Goal: Task Accomplishment & Management: Manage account settings

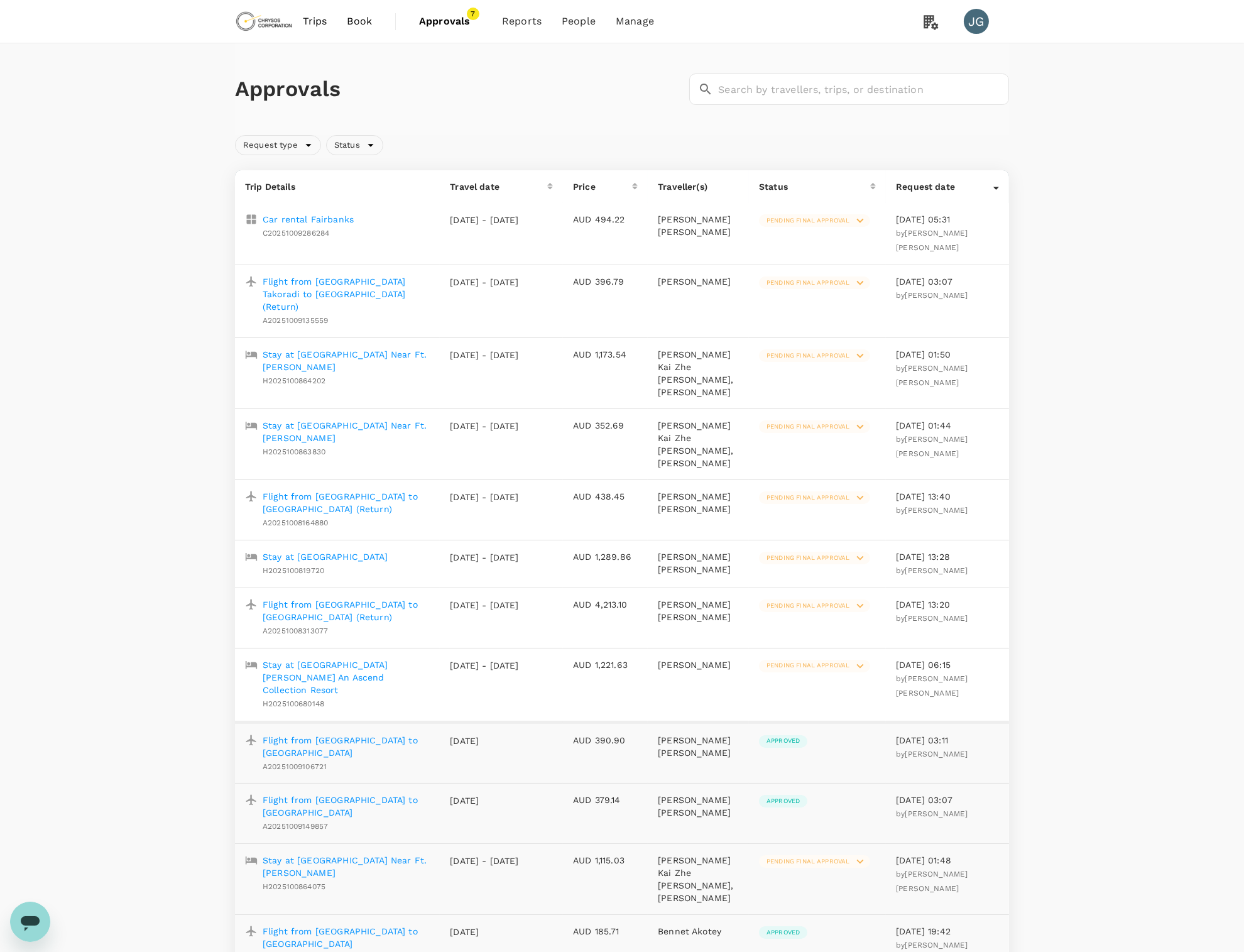
click at [1180, 111] on div "Approvals ​ ​ Request type Status Trip Details Travel date Price Traveller(s) S…" at bounding box center [622, 898] width 1244 height 1710
click at [279, 28] on img at bounding box center [264, 21] width 58 height 28
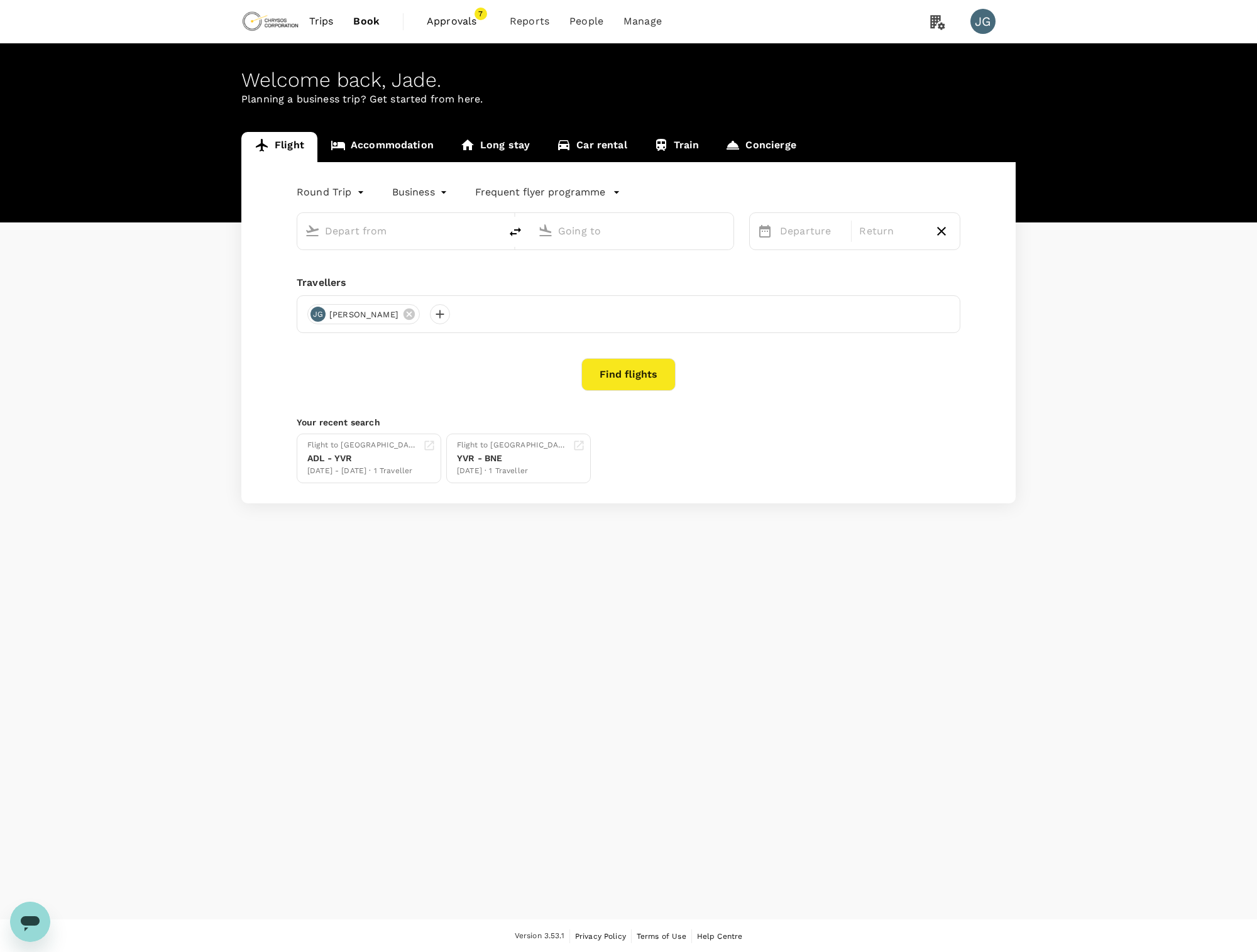
type input "Vancouver Intl (YVR)"
type input "[GEOGRAPHIC_DATA], [GEOGRAPHIC_DATA] (any)"
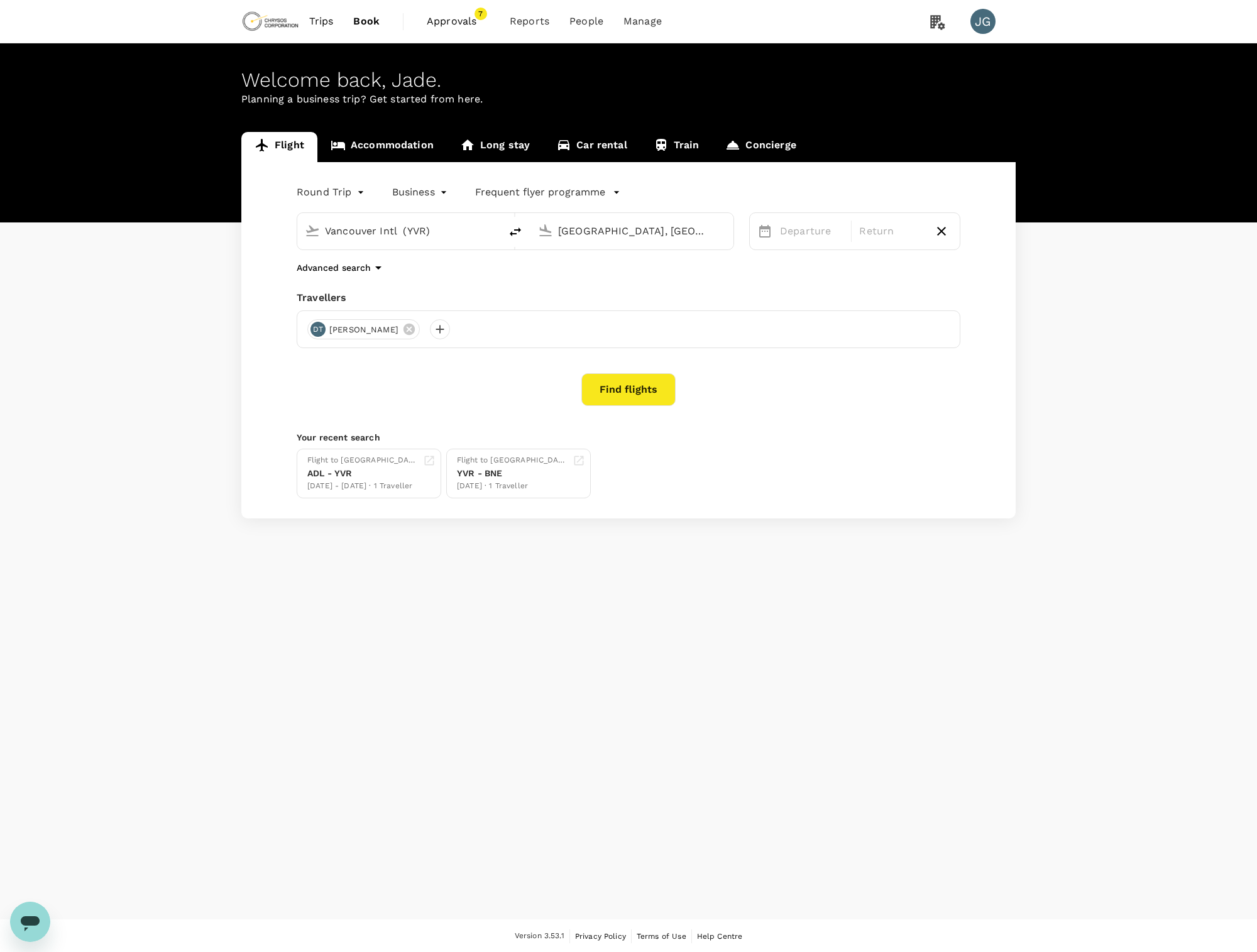
click at [459, 20] on span "Approvals" at bounding box center [458, 21] width 63 height 15
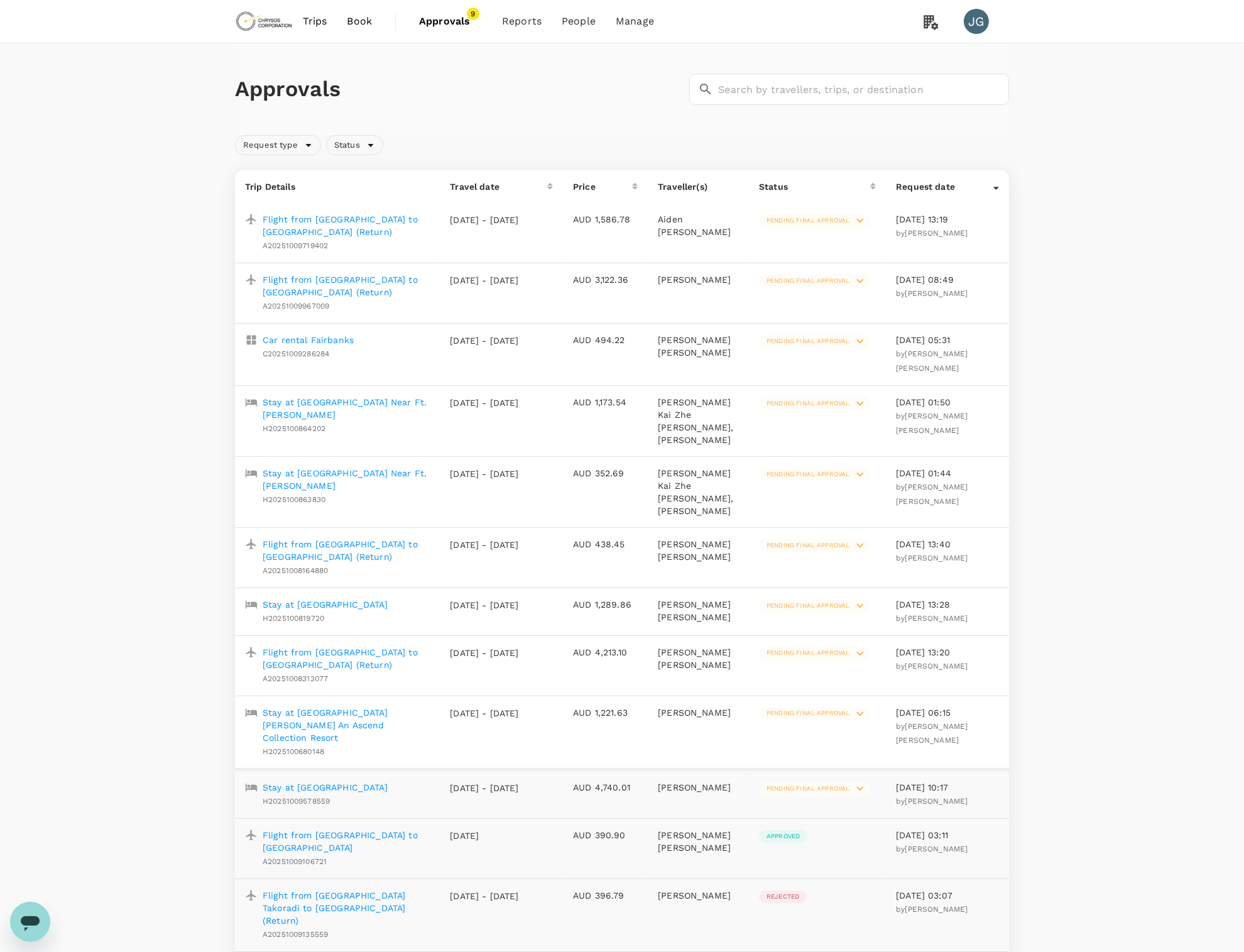
click at [296, 646] on p "Flight from Adelaide to Johannesburg (Return)" at bounding box center [347, 659] width 167 height 25
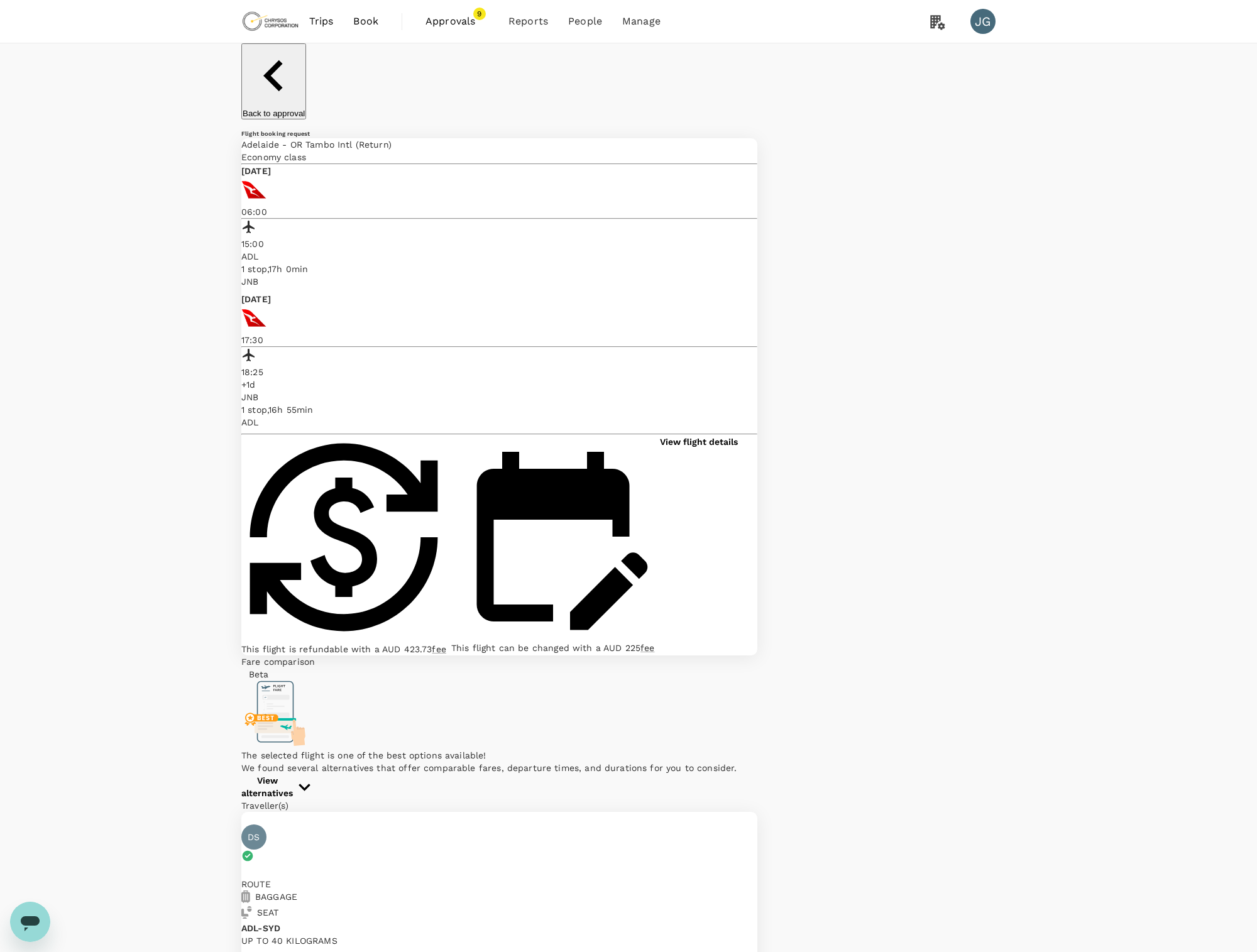
type textarea "T"
type textarea "TruTrip booking direct at a cheaper rate."
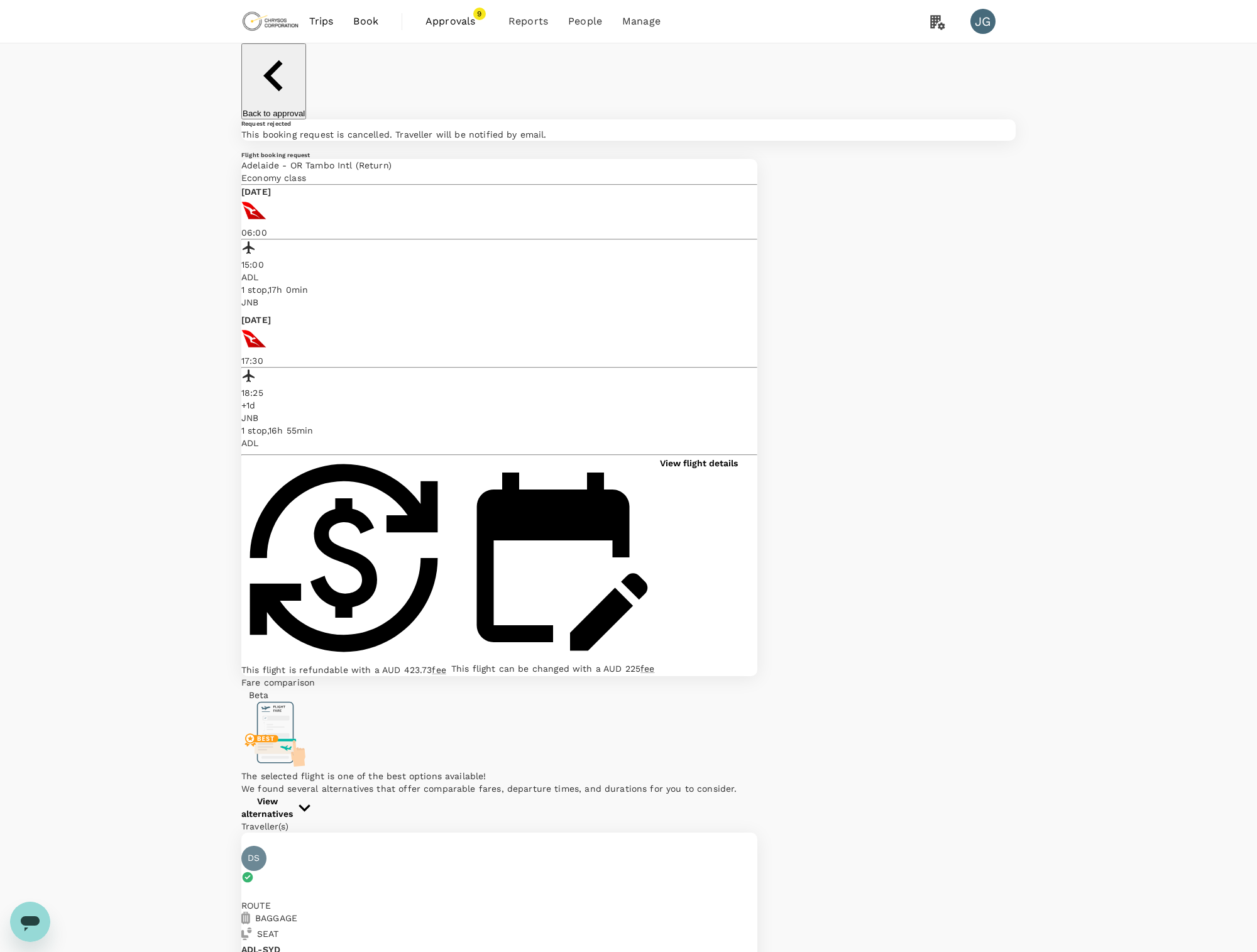
click at [483, 11] on span "9" at bounding box center [480, 14] width 13 height 13
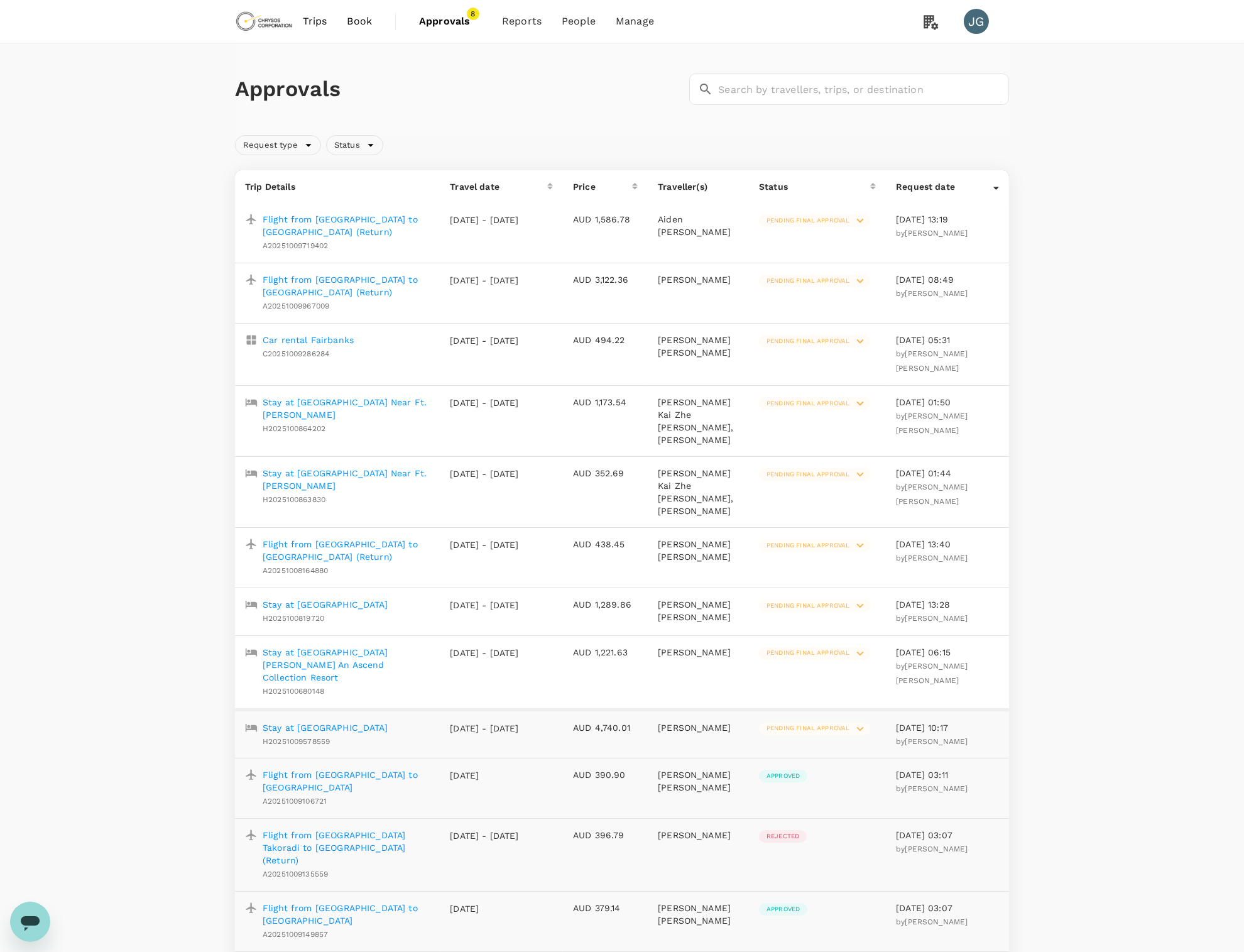
click at [324, 598] on p "Stay at Rosedene Guest House" at bounding box center [325, 604] width 125 height 13
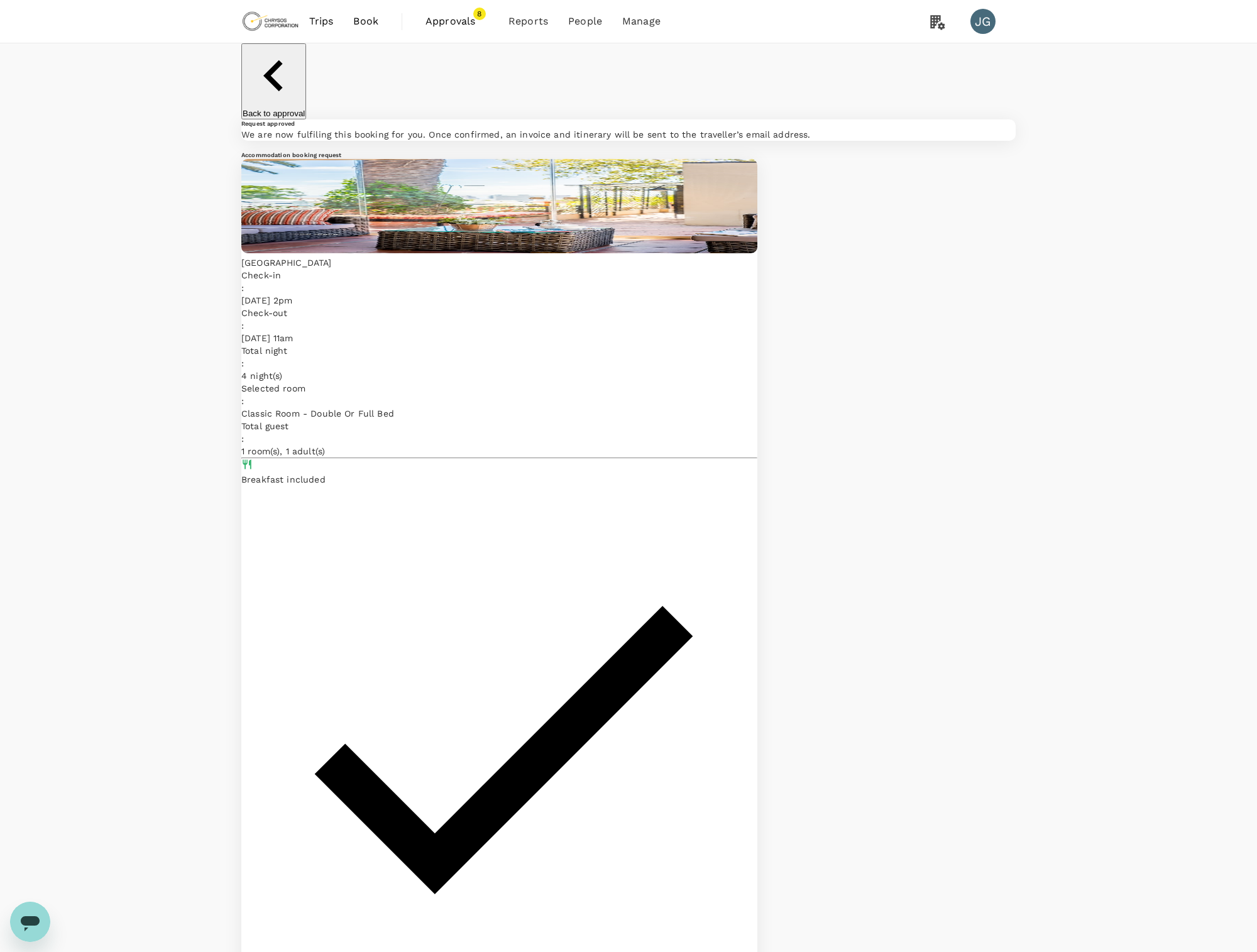
click at [456, 20] on span "Approvals" at bounding box center [457, 21] width 63 height 15
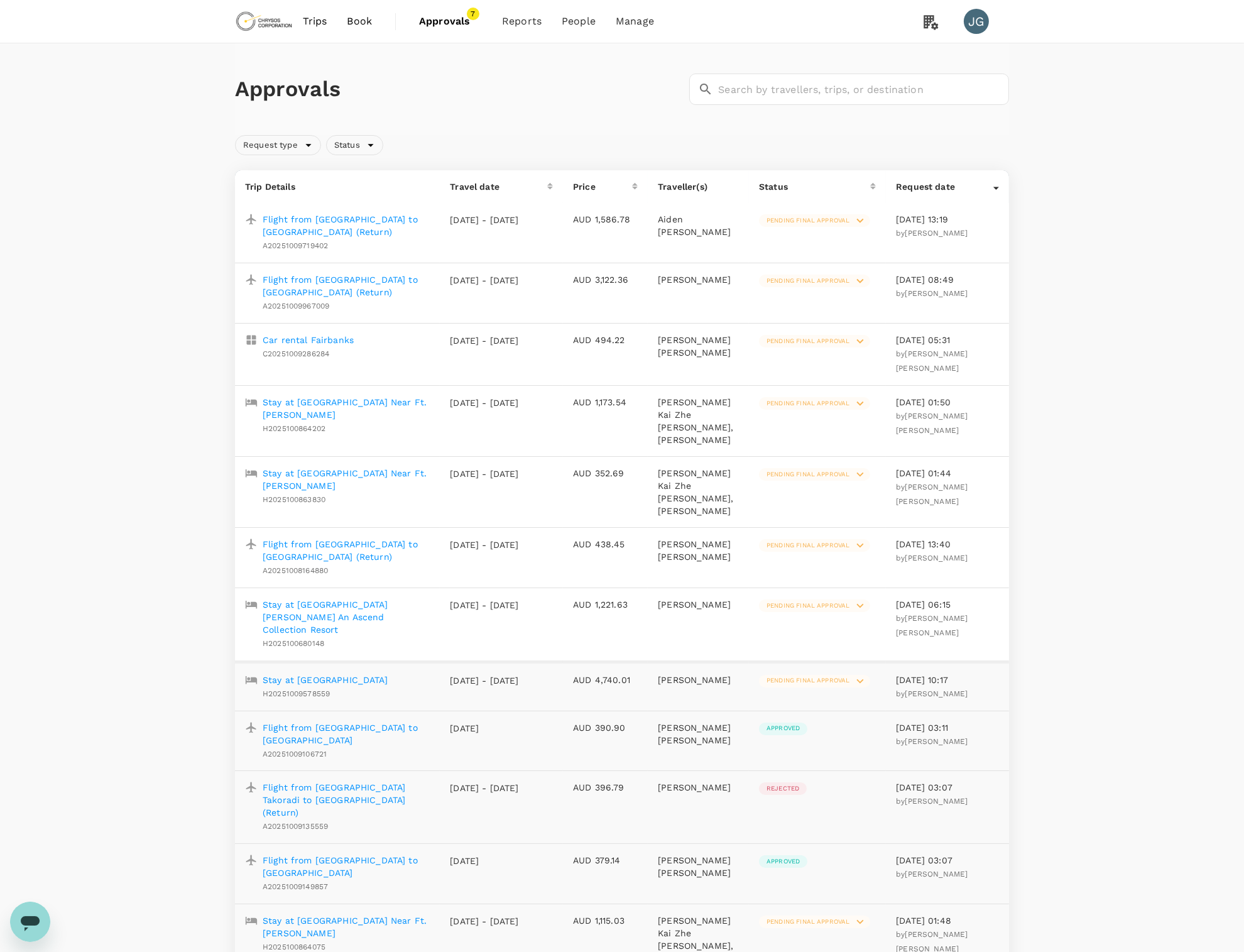
click at [381, 538] on p "Flight from Johannesburg to Cape Town (Return)" at bounding box center [347, 551] width 167 height 25
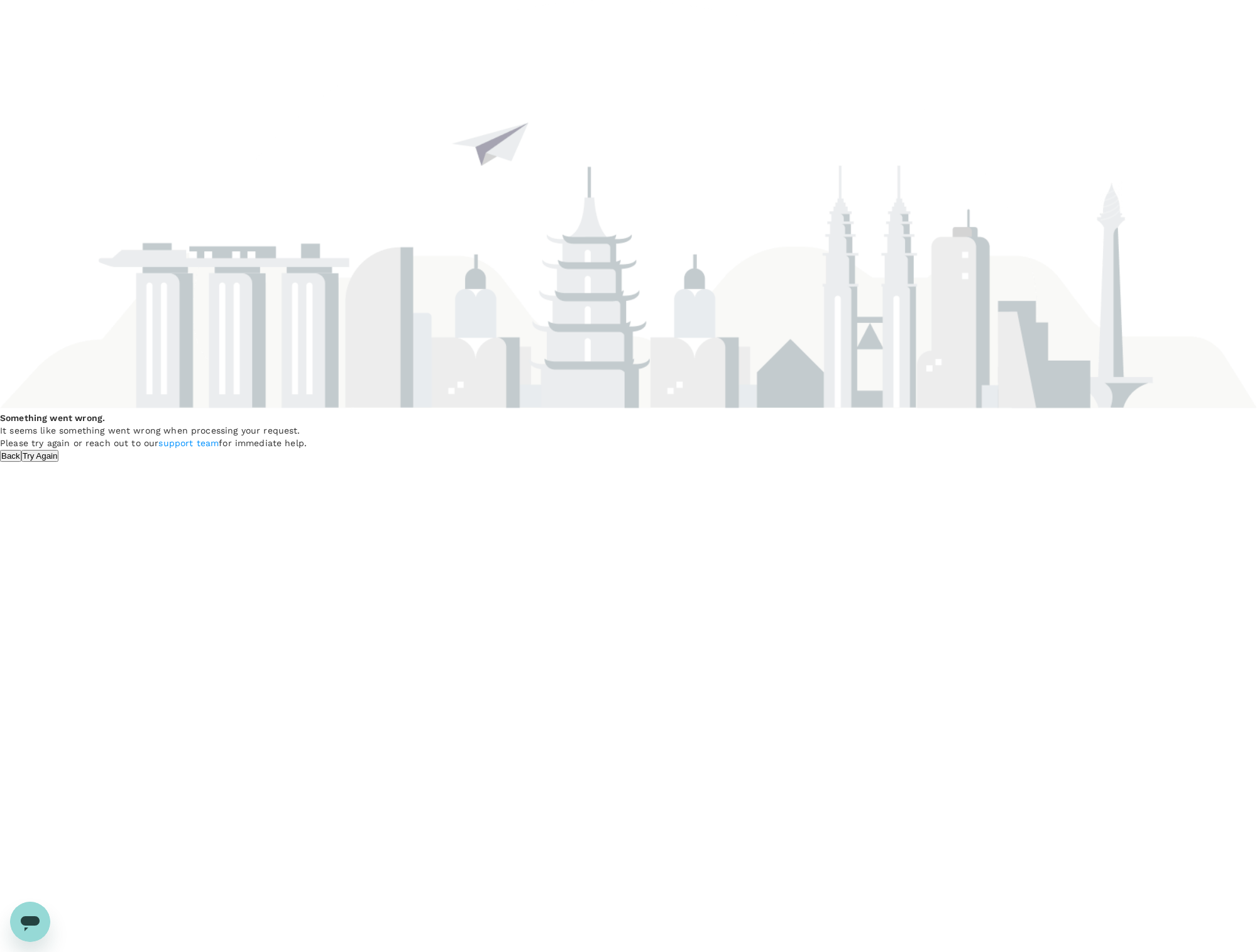
click at [59, 462] on button "Try Again" at bounding box center [40, 456] width 38 height 12
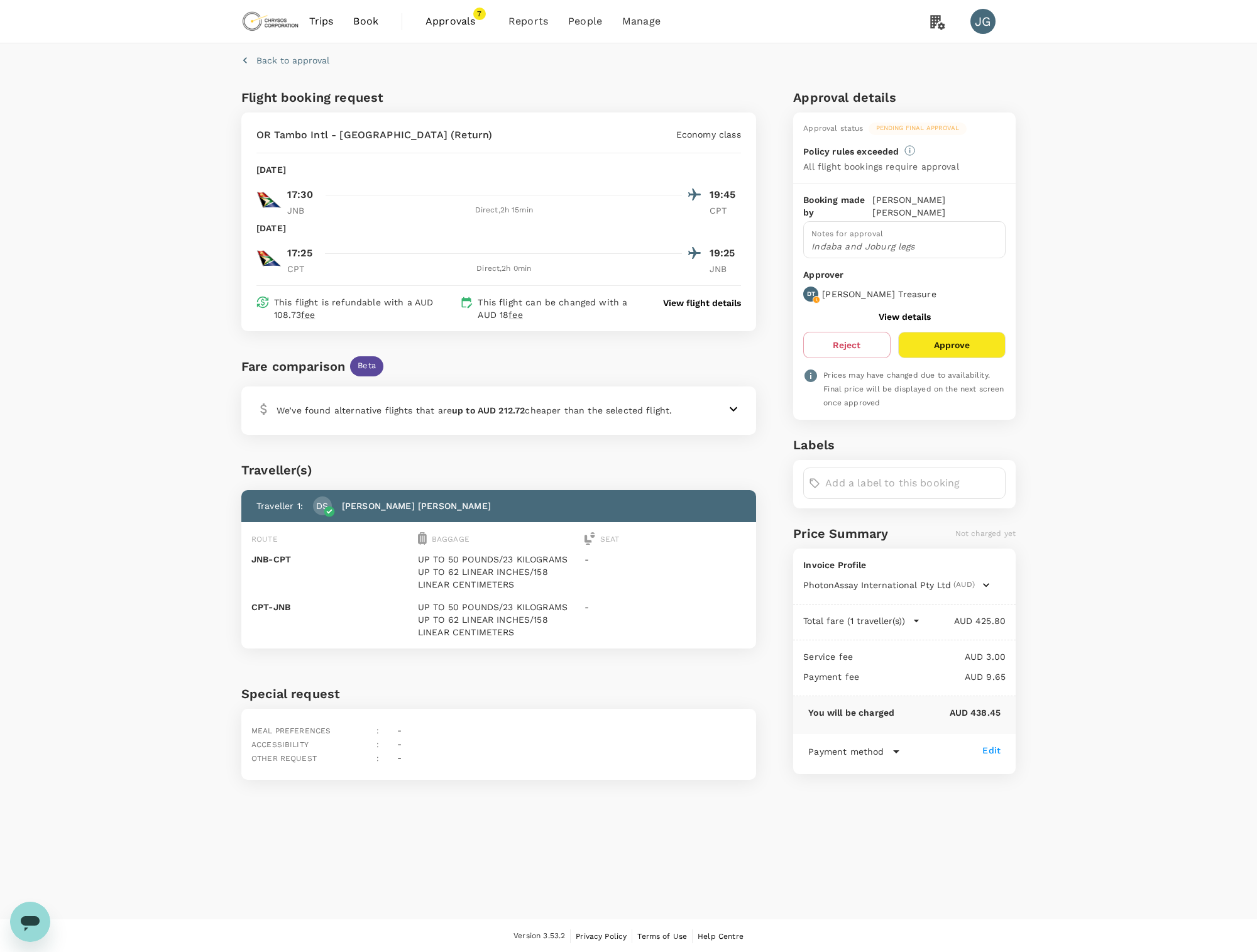
click at [686, 303] on p "View flight details" at bounding box center [702, 303] width 78 height 13
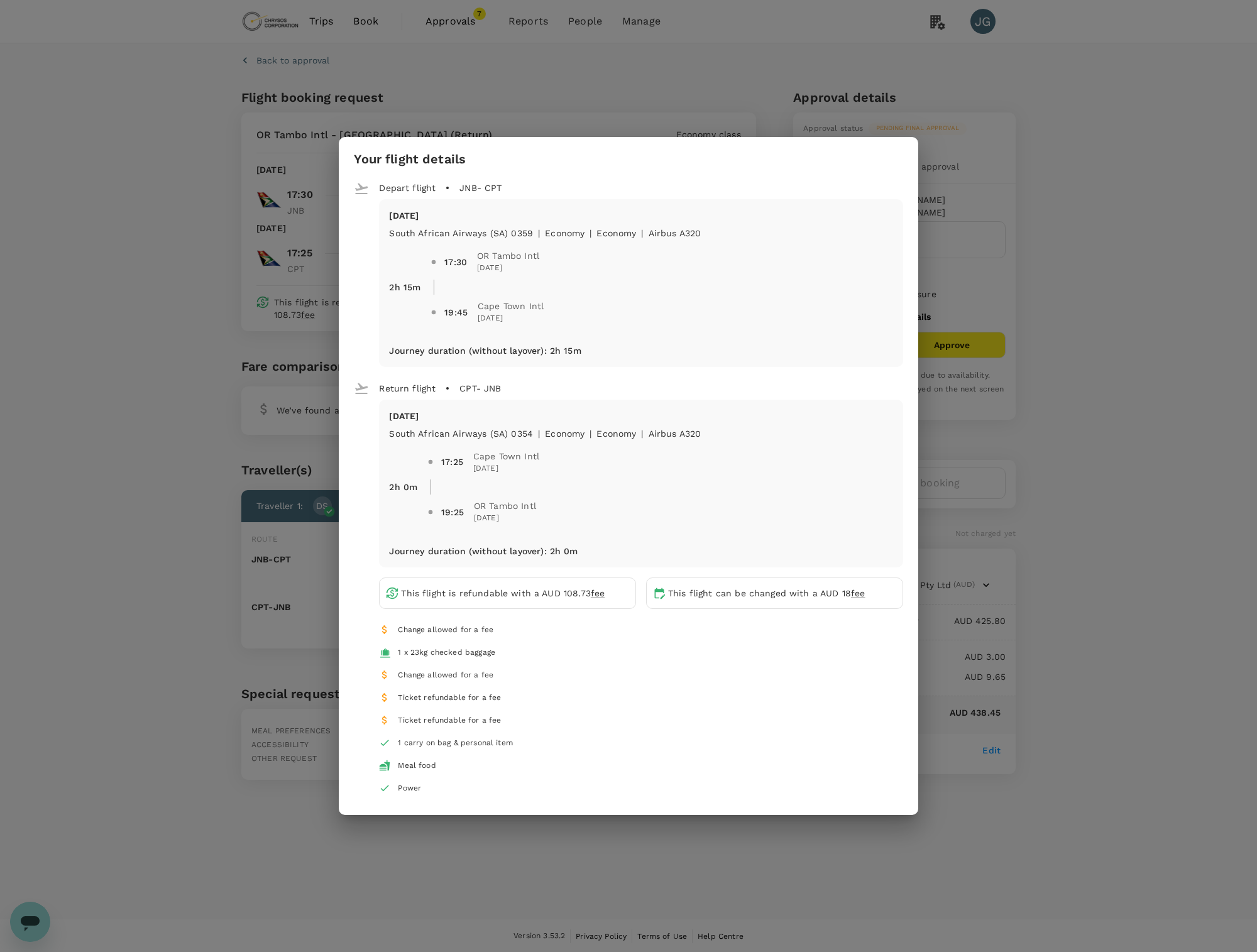
click at [1111, 238] on div "Your flight details Depart flight JNB - CPT Sat, 07 Feb South African Airways (…" at bounding box center [628, 476] width 1257 height 952
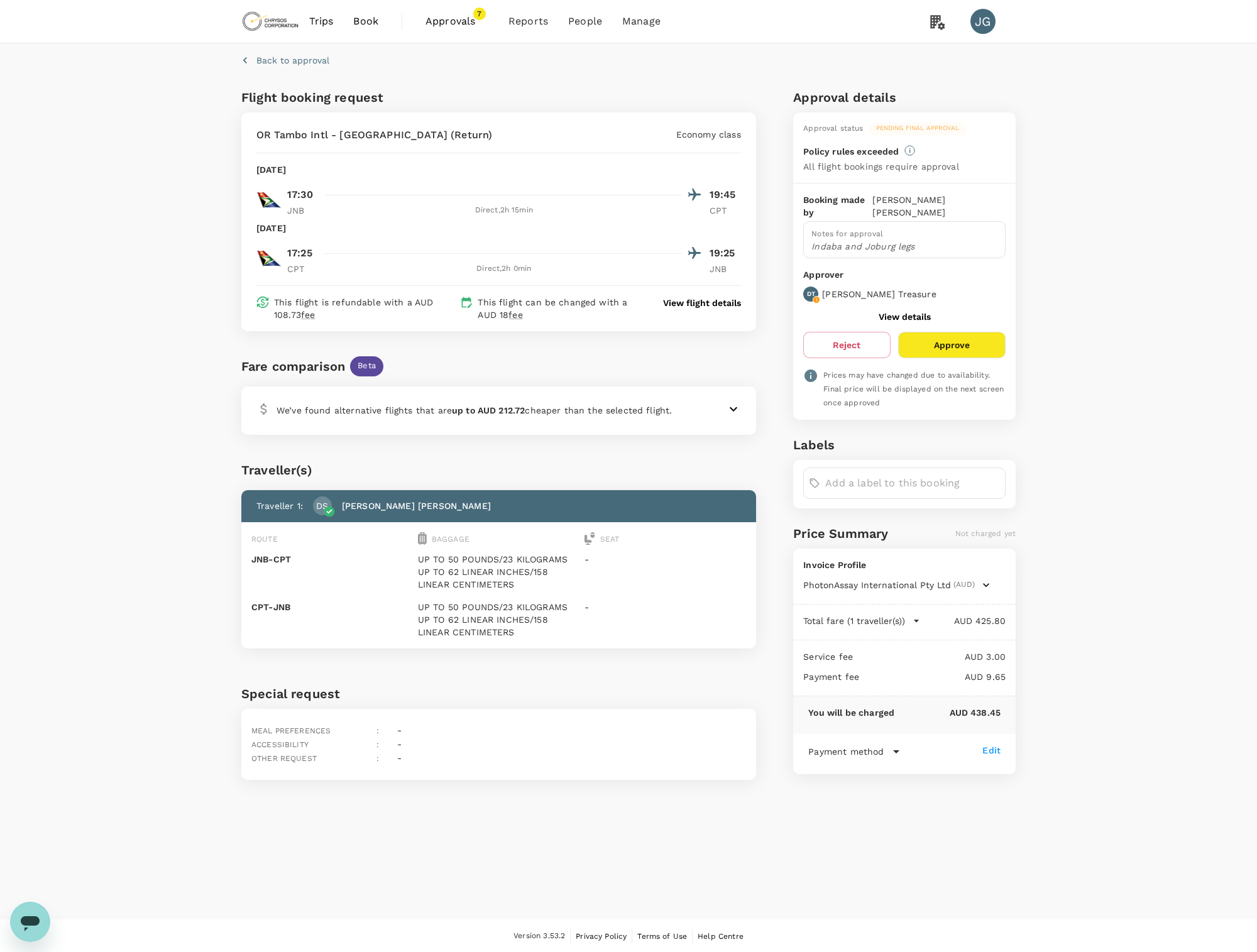
click at [989, 337] on button "Approve" at bounding box center [952, 344] width 107 height 26
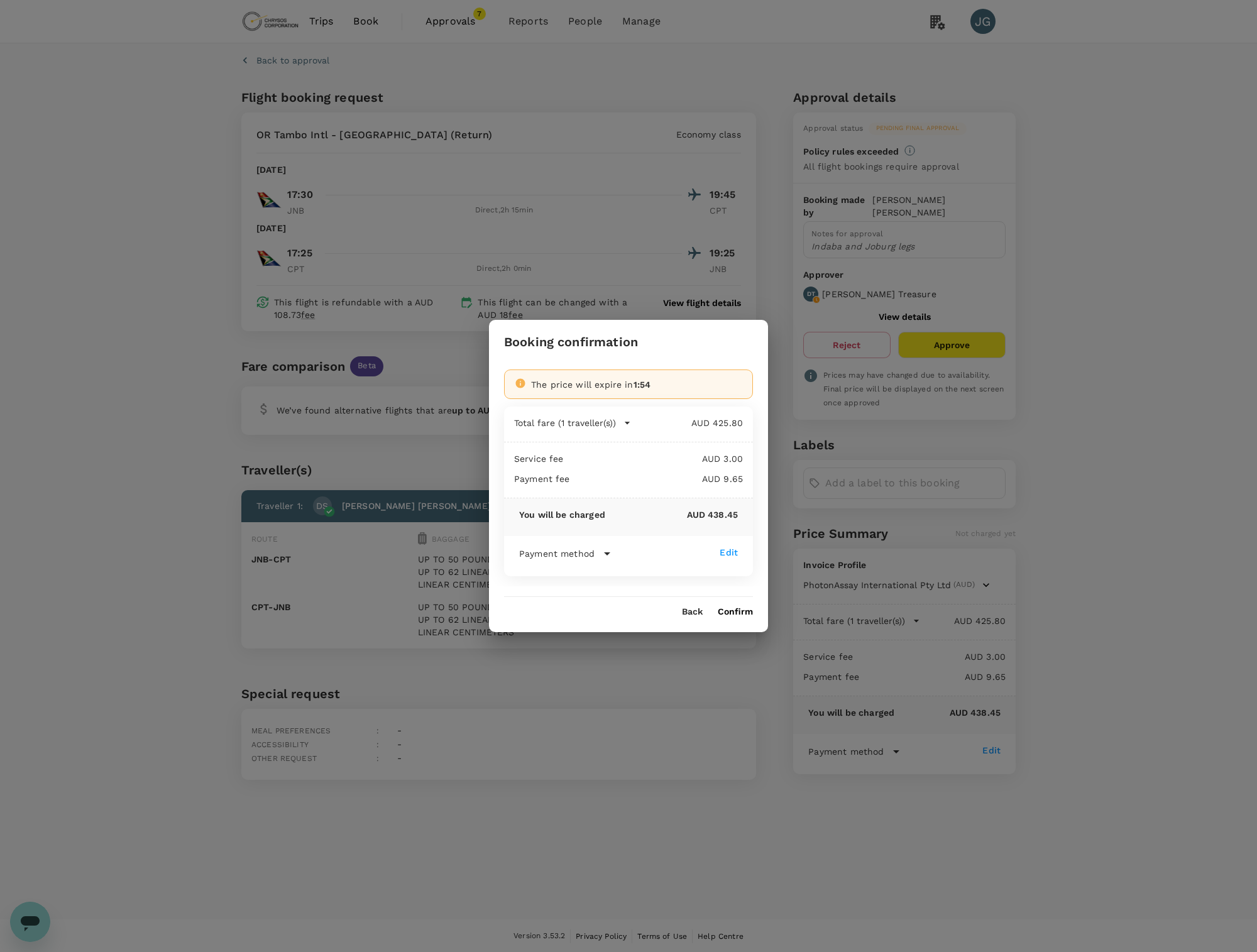
click at [728, 611] on button "Confirm" at bounding box center [736, 612] width 36 height 10
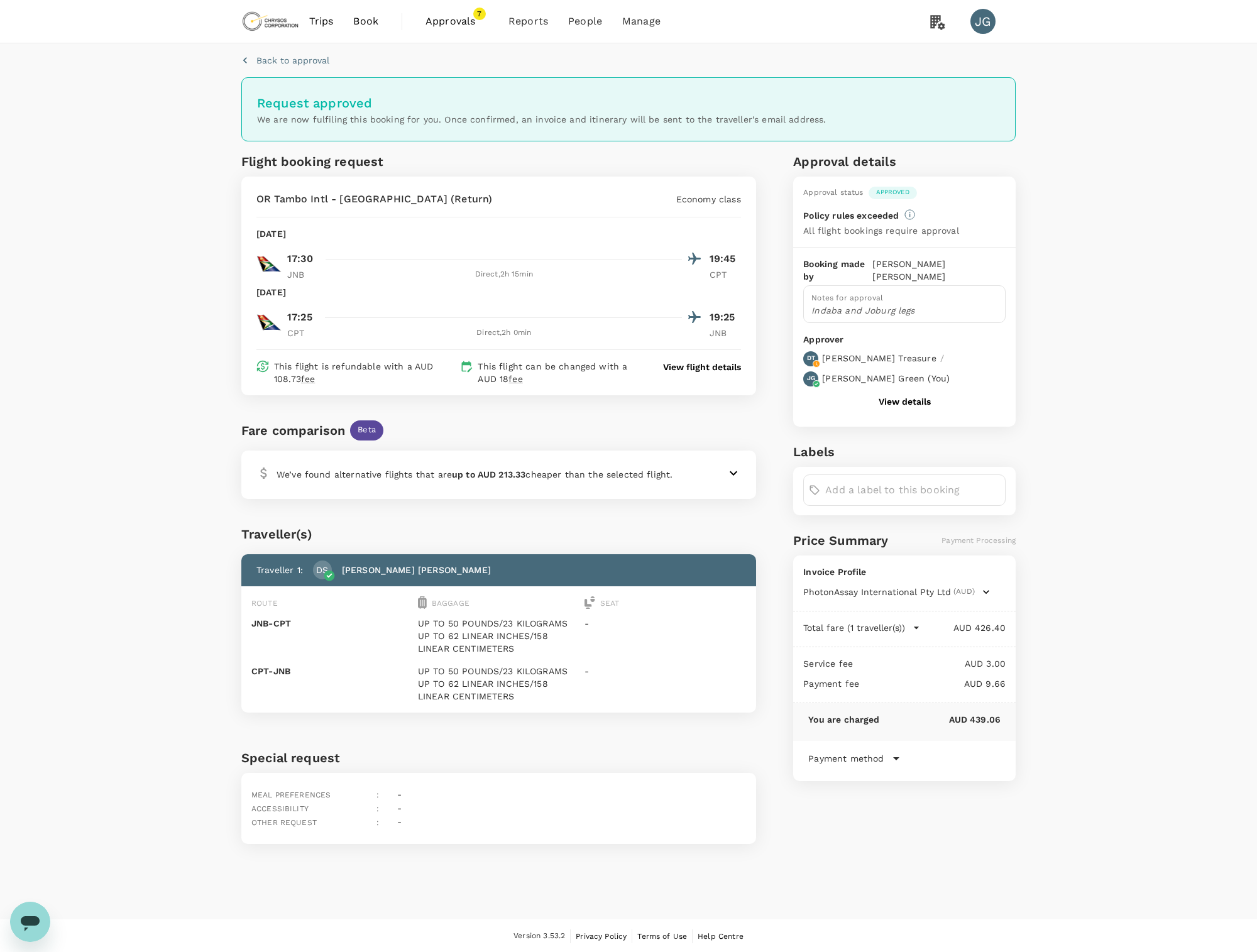
click at [462, 24] on span "Approvals" at bounding box center [457, 21] width 63 height 15
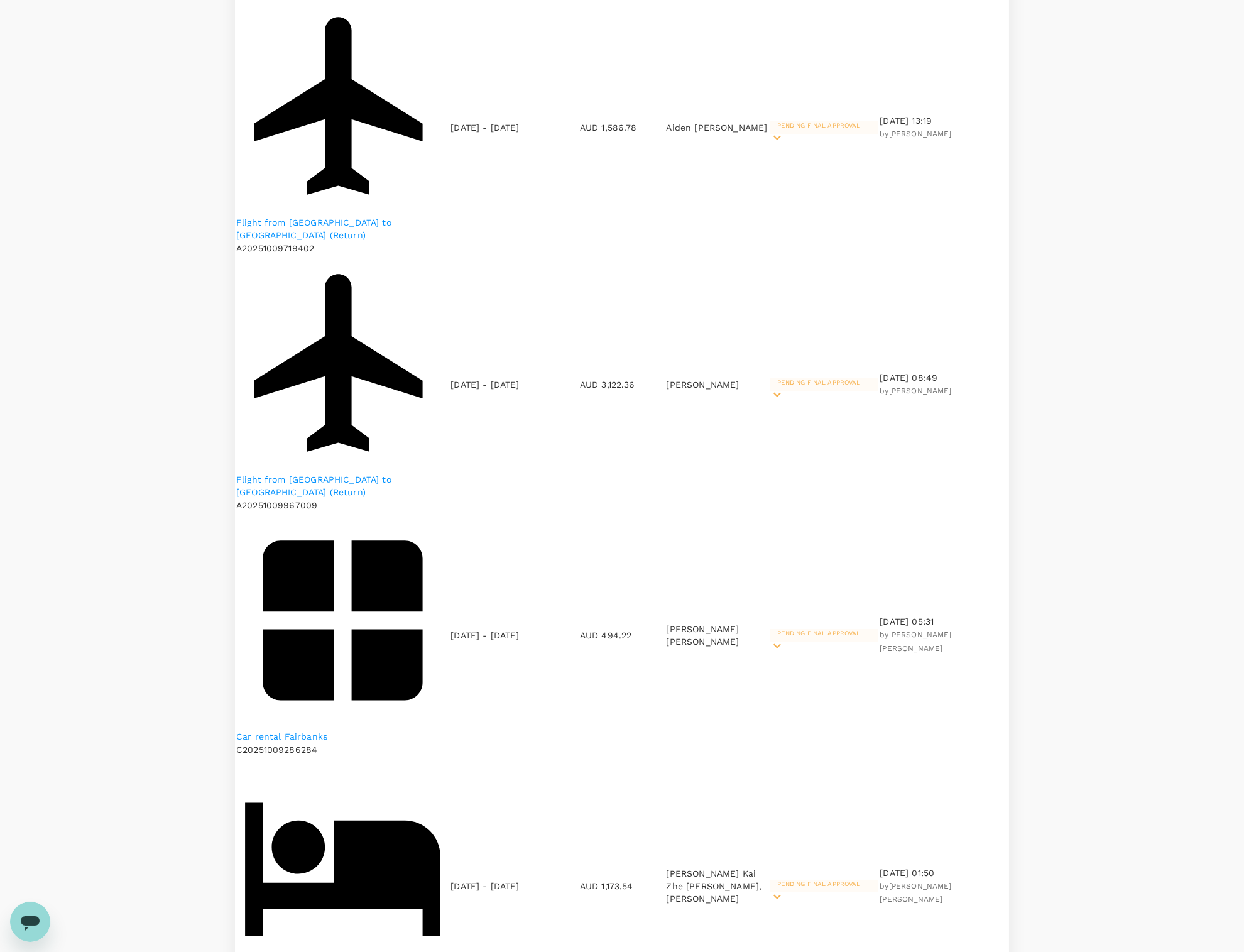
scroll to position [167, 0]
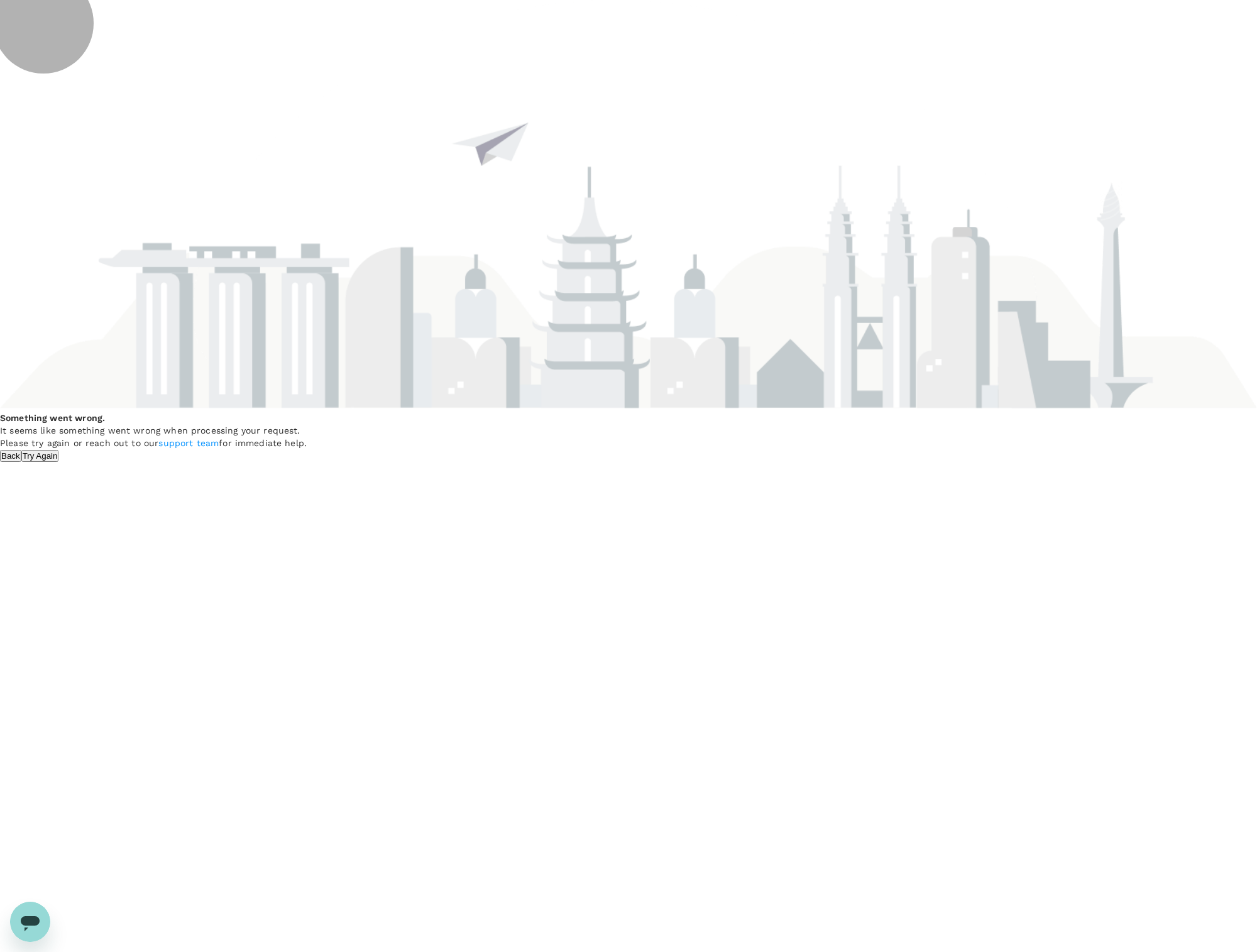
click at [59, 462] on button "Try Again" at bounding box center [40, 456] width 38 height 12
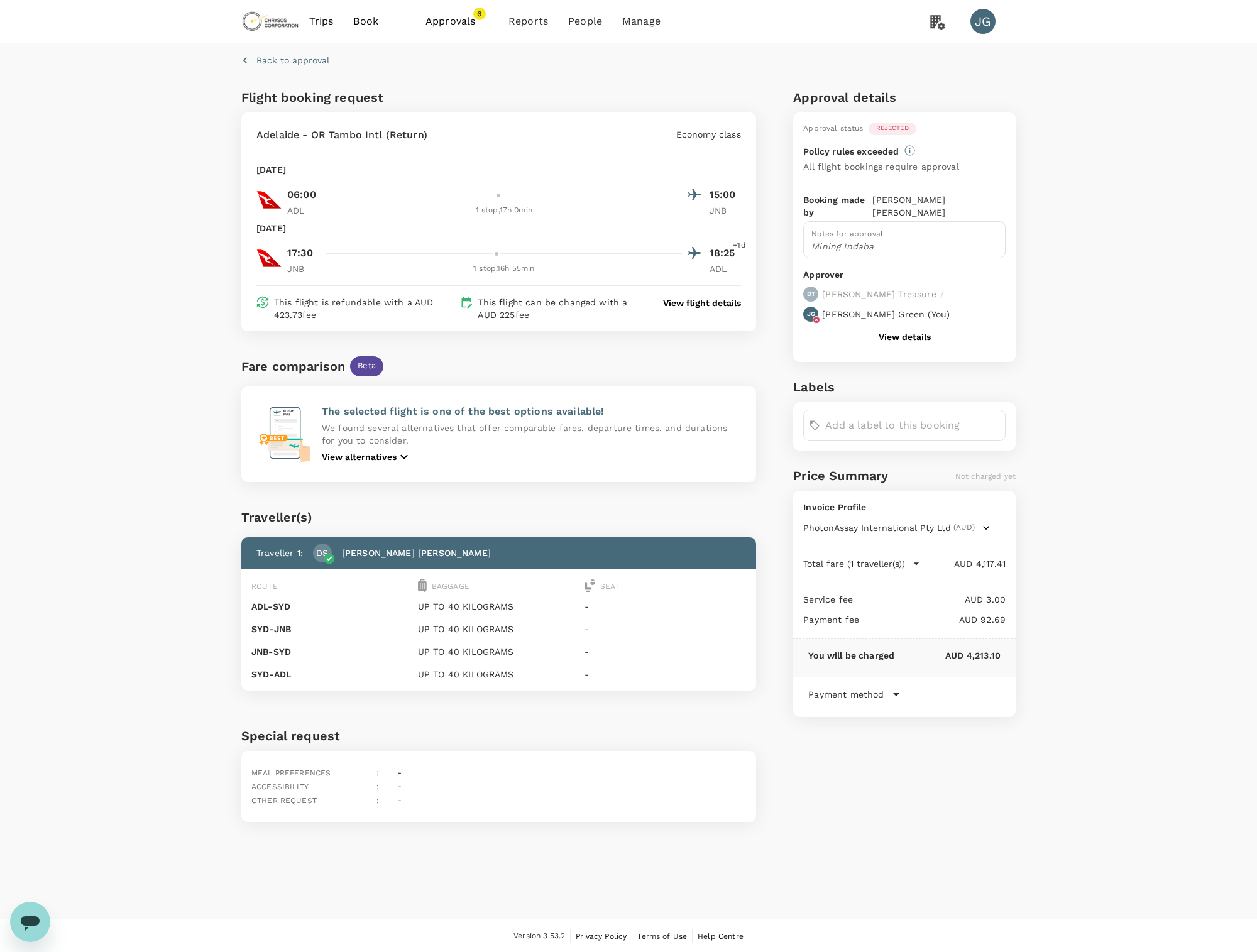
click at [696, 301] on p "View flight details" at bounding box center [702, 303] width 78 height 13
click at [906, 332] on button "View details" at bounding box center [905, 337] width 52 height 10
